Goal: Information Seeking & Learning: Learn about a topic

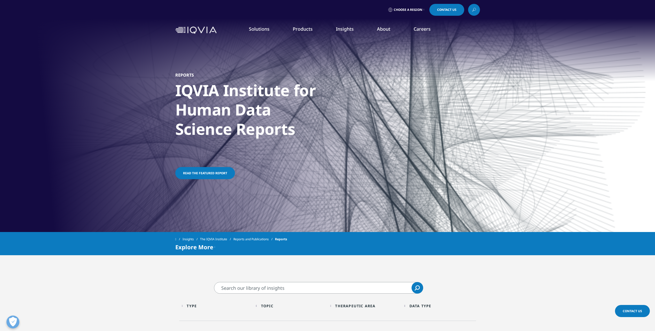
click at [209, 173] on span "Read the featured report" at bounding box center [205, 173] width 44 height 4
click at [207, 172] on span "Read the featured report" at bounding box center [205, 173] width 44 height 4
